Goal: Task Accomplishment & Management: Manage account settings

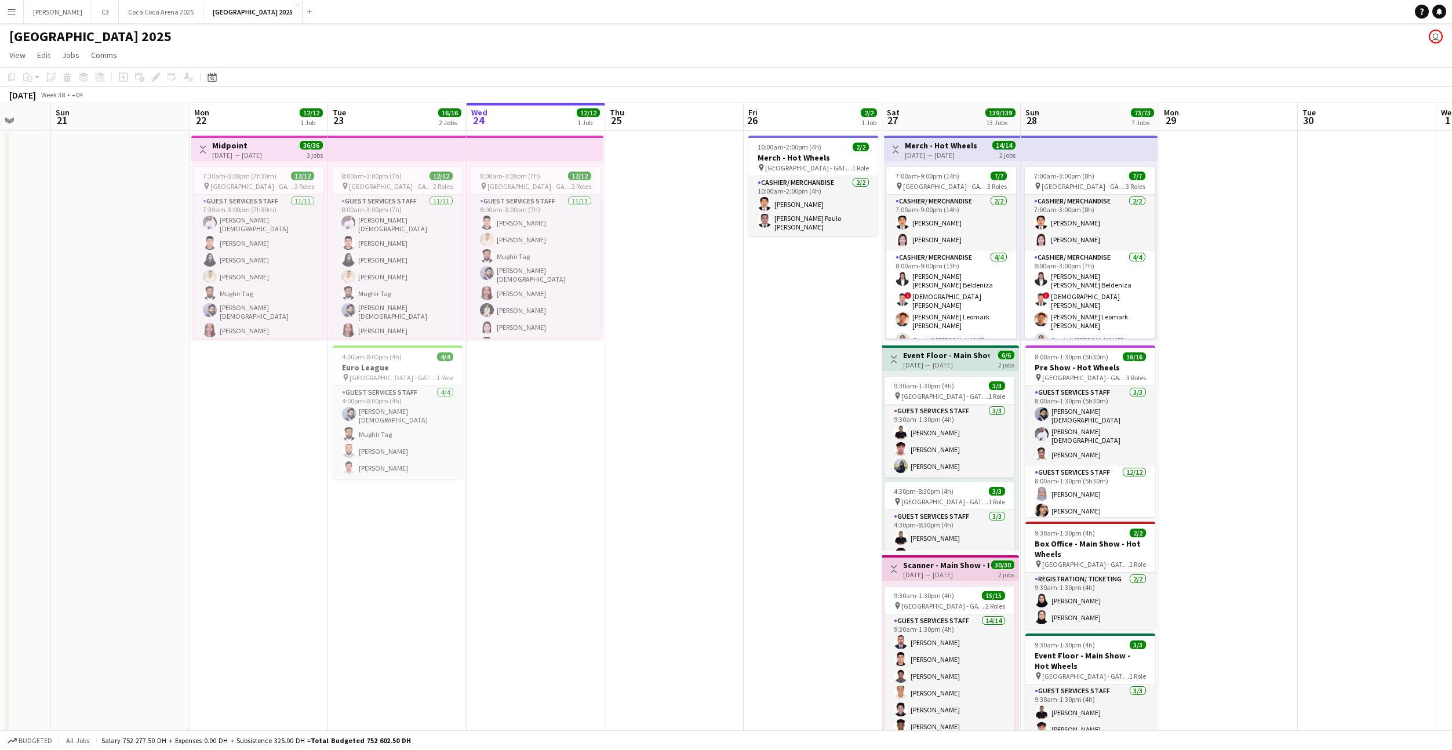
scroll to position [0, 364]
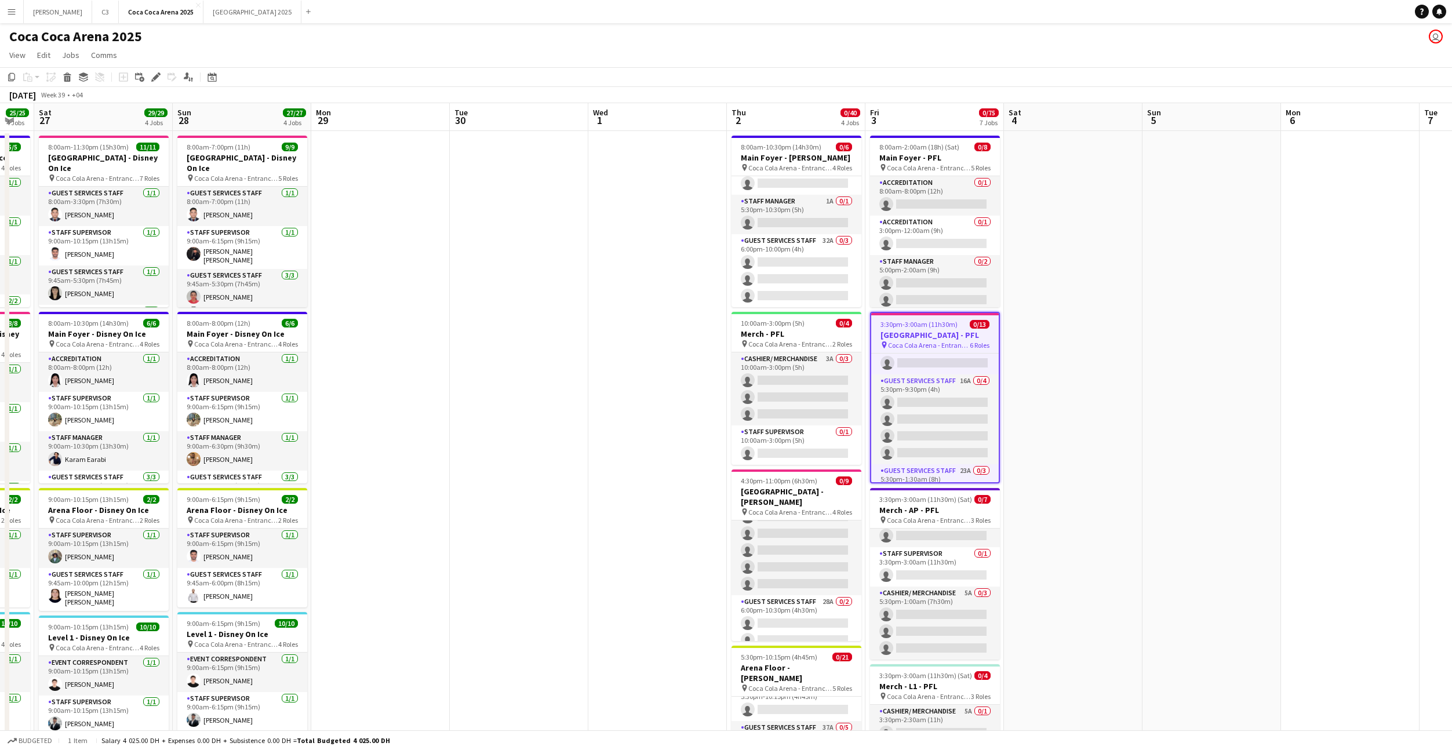
scroll to position [0, 520]
click at [1119, 283] on app-date-cell at bounding box center [1072, 759] width 138 height 1256
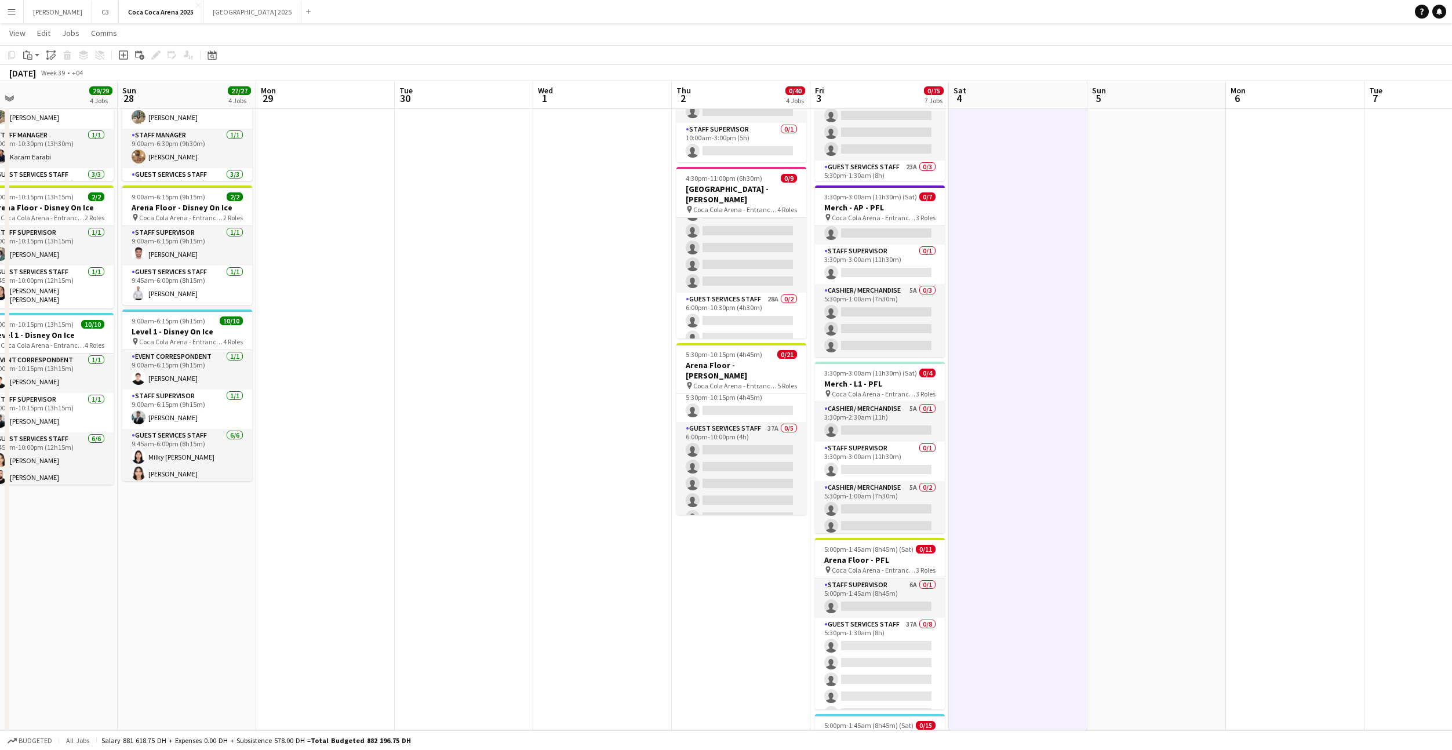
scroll to position [335, 0]
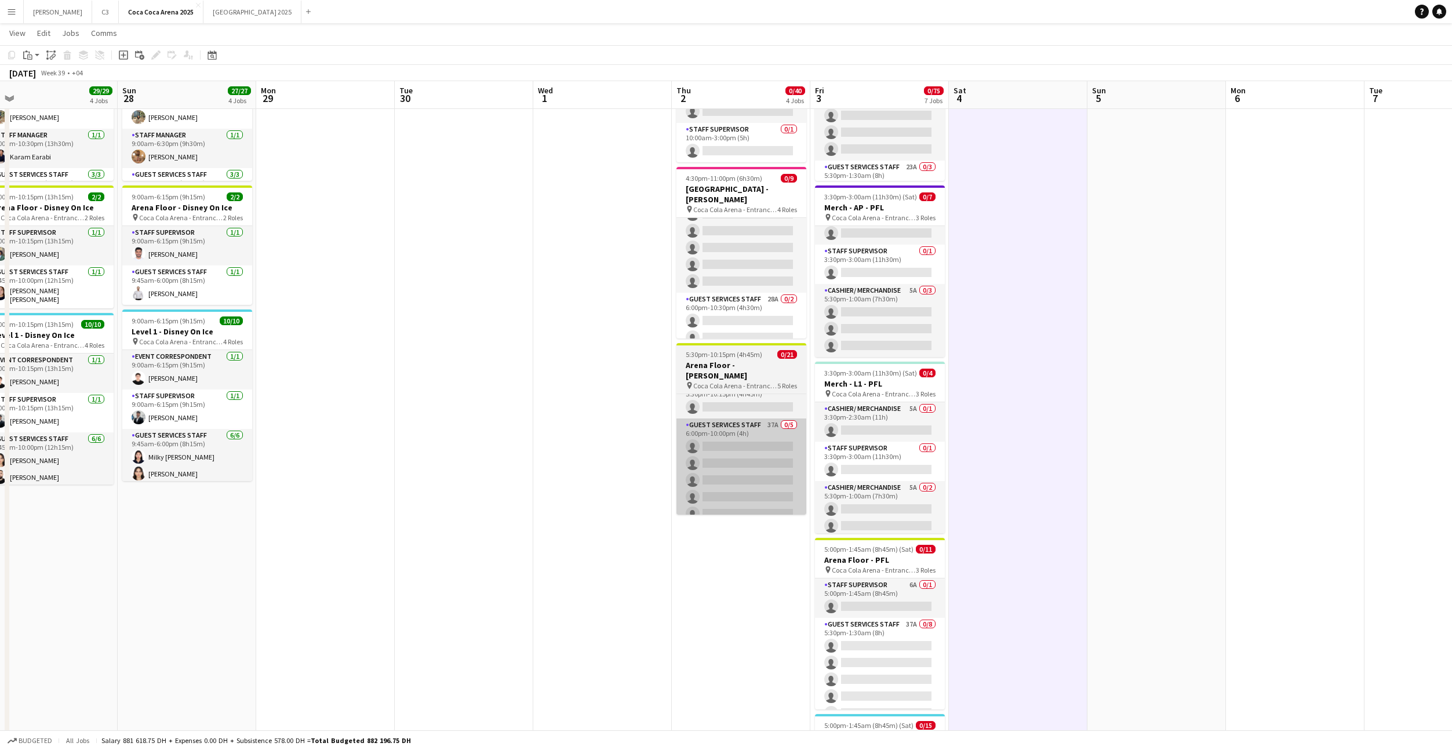
click at [751, 456] on app-card-role "Guest Services Staff 37A 0/5 6:00pm-10:00pm (4h) single-neutral-actions single-…" at bounding box center [741, 471] width 130 height 107
click at [750, 456] on app-card-role "Guest Services Staff 37A 0/5 6:00pm-10:00pm (4h) single-neutral-actions single-…" at bounding box center [741, 471] width 130 height 107
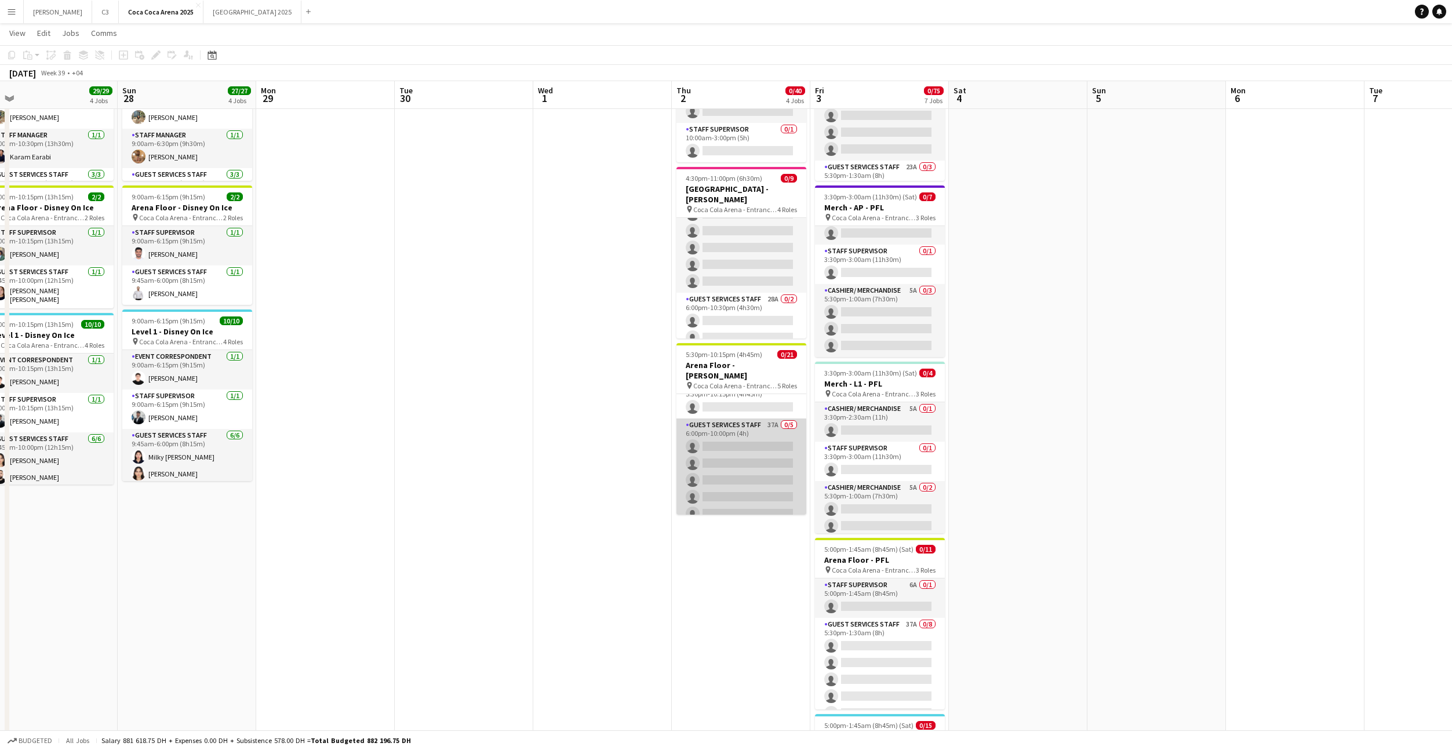
scroll to position [0, 437]
click at [750, 463] on app-card-role "Guest Services Staff 37A 0/5 6:00pm-10:00pm (4h) single-neutral-actions single-…" at bounding box center [741, 471] width 130 height 107
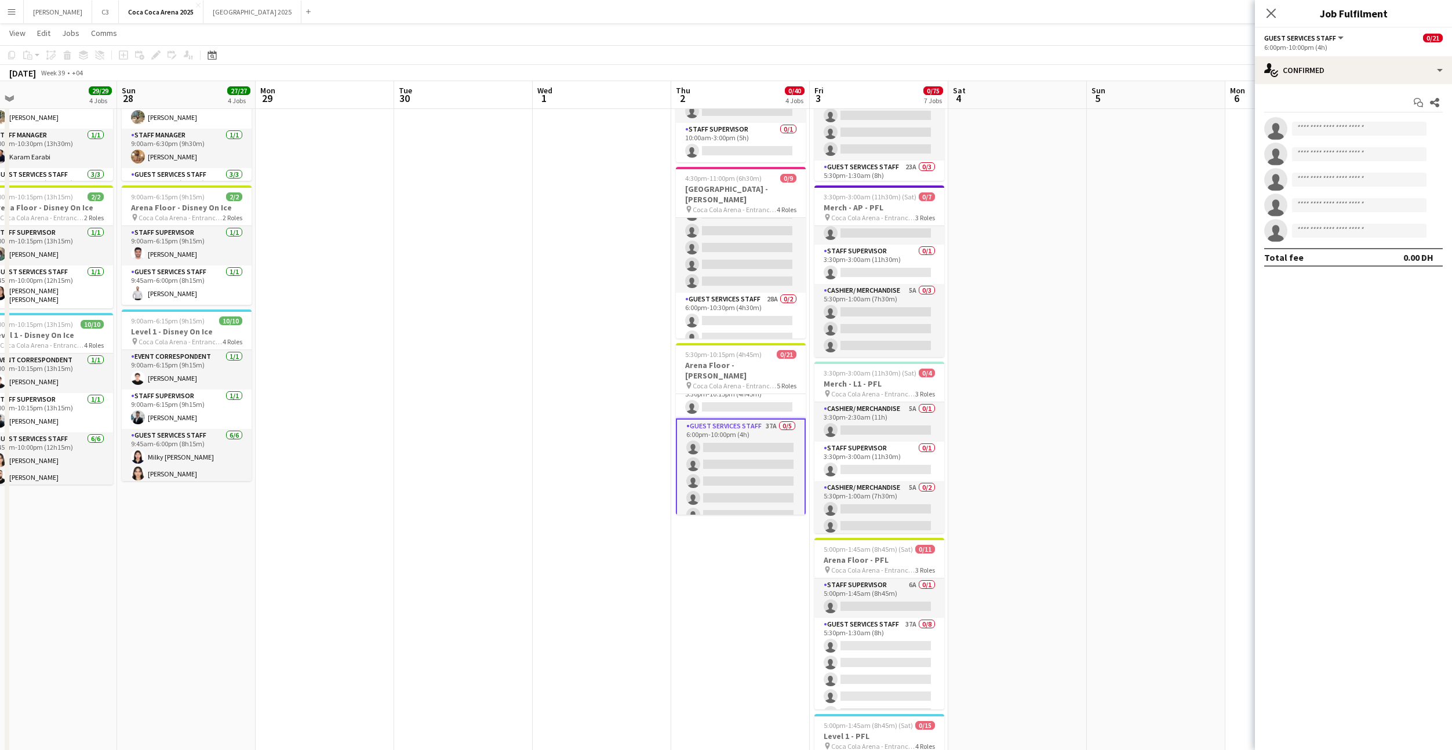
click at [1308, 136] on app-invite-slot "single-neutral-actions" at bounding box center [1353, 128] width 197 height 23
click at [1323, 132] on input at bounding box center [1359, 129] width 134 height 14
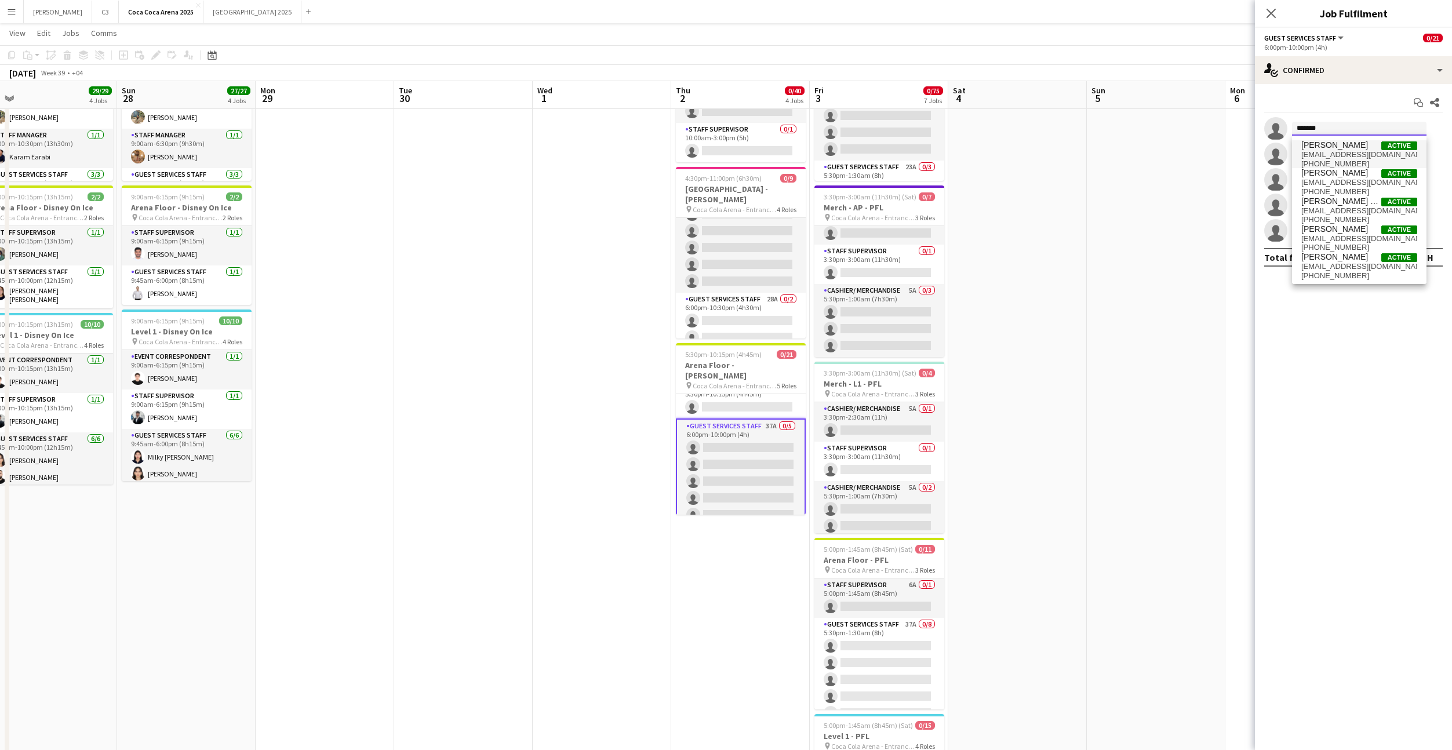
type input "*******"
click at [1345, 151] on span "[EMAIL_ADDRESS][DOMAIN_NAME]" at bounding box center [1359, 154] width 116 height 9
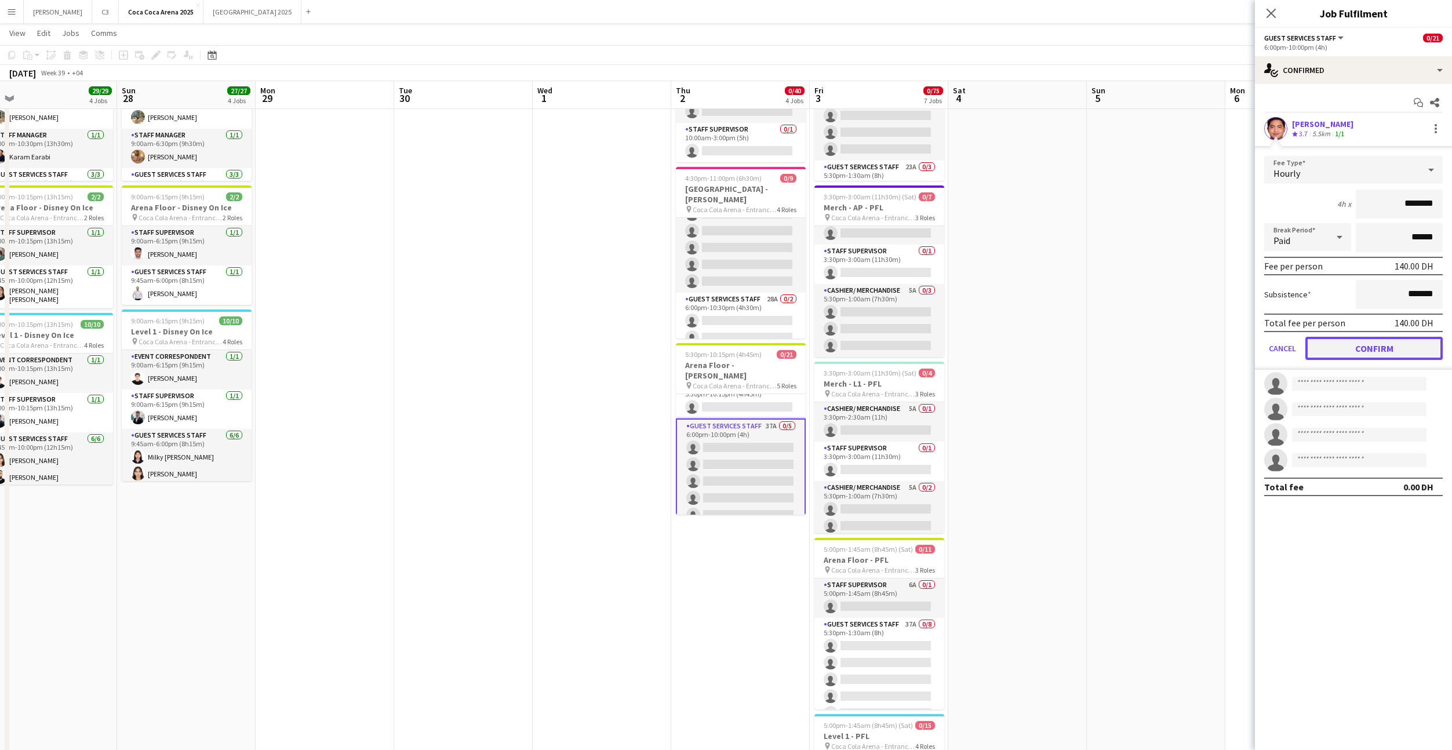
click at [1353, 348] on button "Confirm" at bounding box center [1373, 348] width 137 height 23
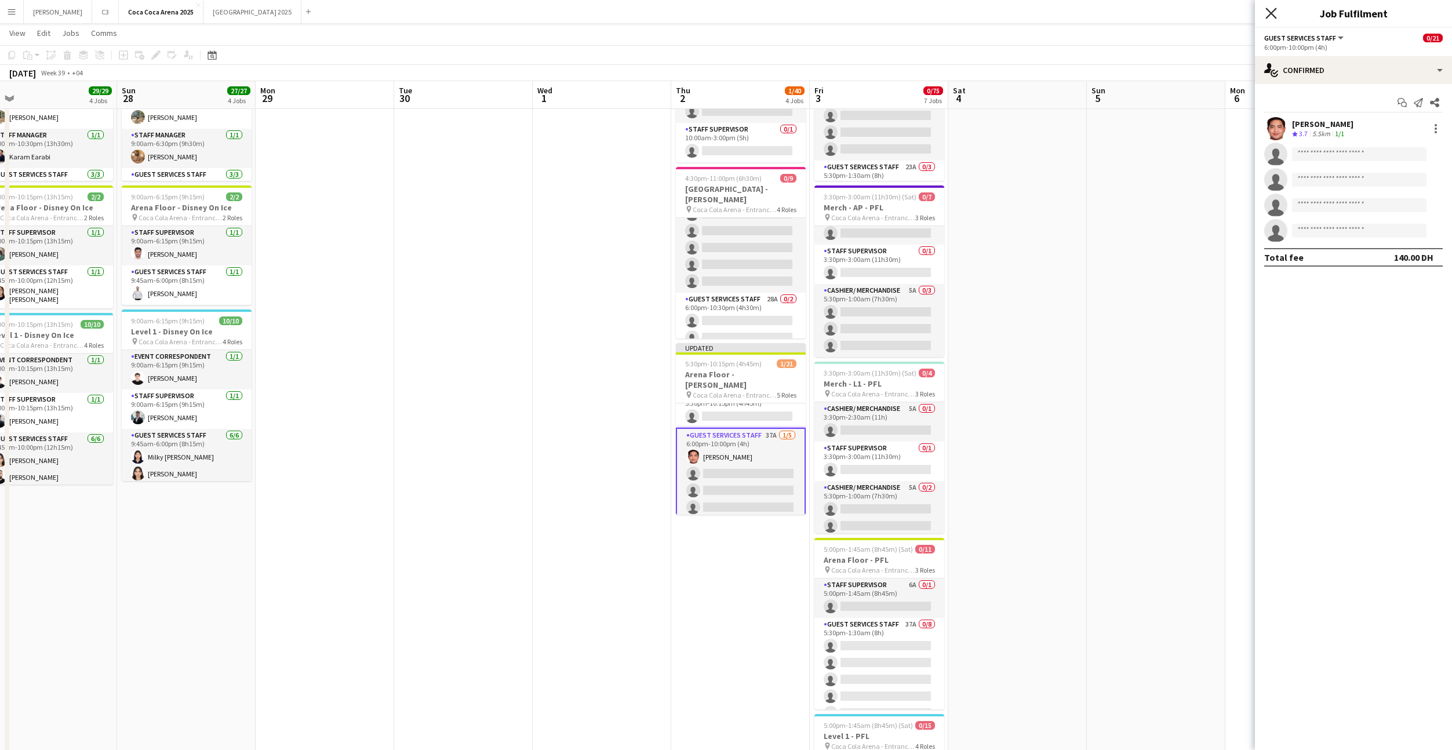
click at [1269, 14] on icon at bounding box center [1270, 13] width 11 height 11
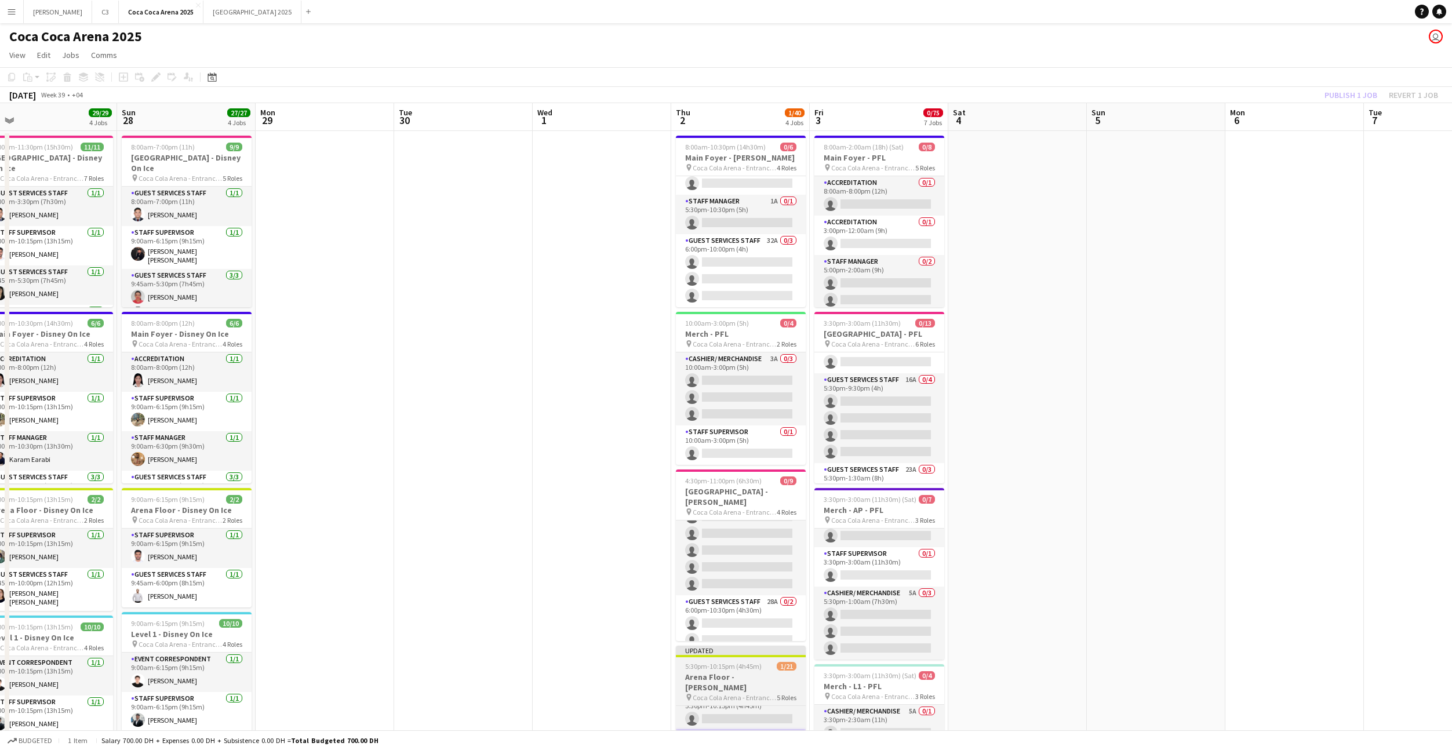
scroll to position [0, 280]
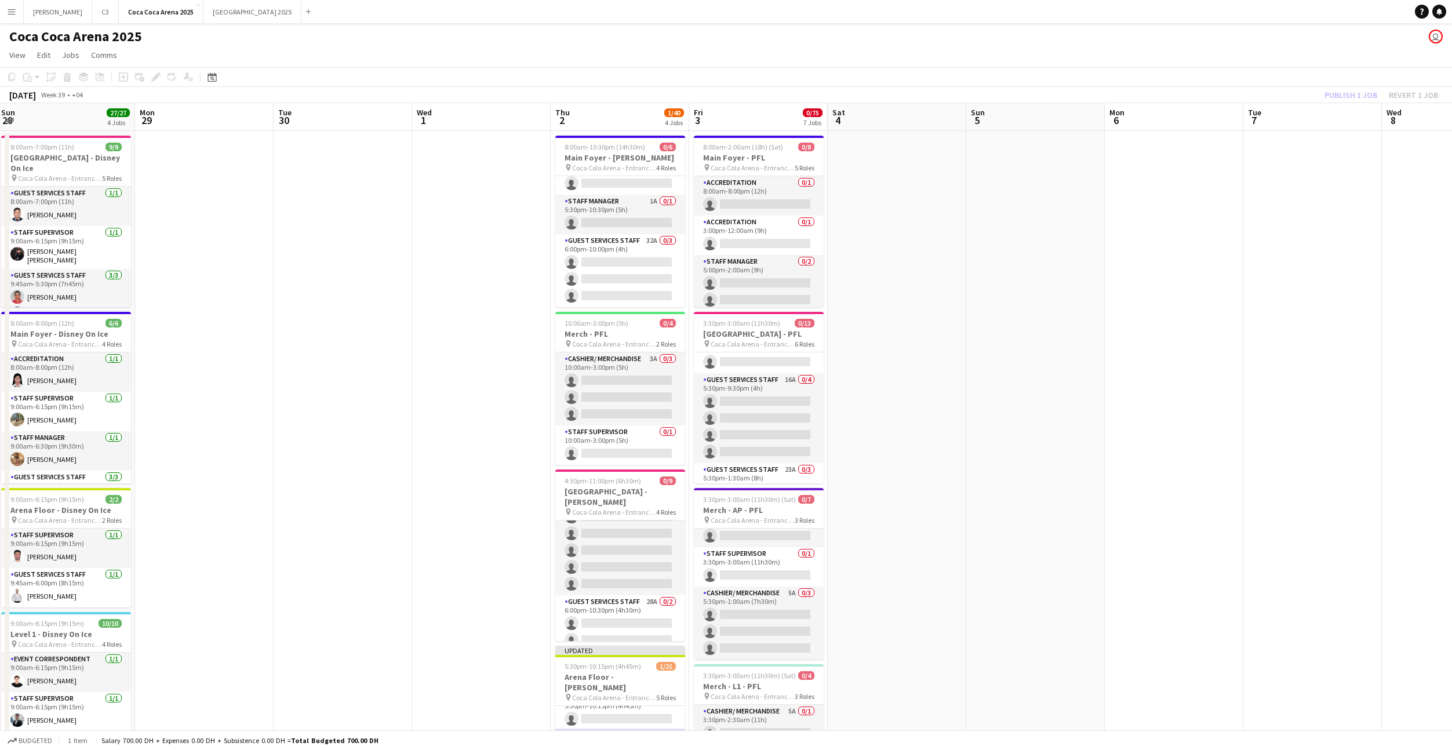
click at [1347, 93] on div "Publish 1 job Revert 1 job" at bounding box center [1380, 94] width 141 height 15
click at [1347, 93] on button "Publish 1 job" at bounding box center [1350, 94] width 62 height 15
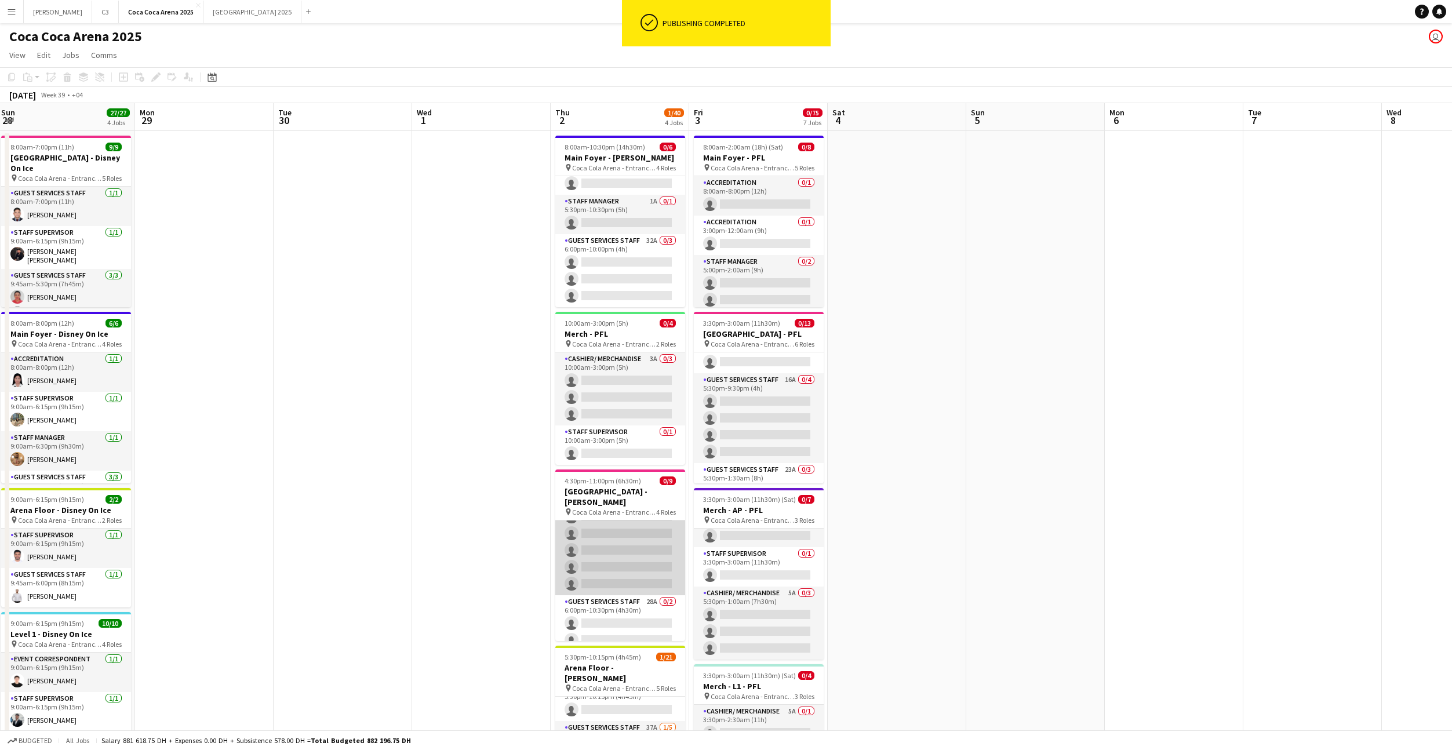
scroll to position [0, 0]
